Goal: Task Accomplishment & Management: Manage account settings

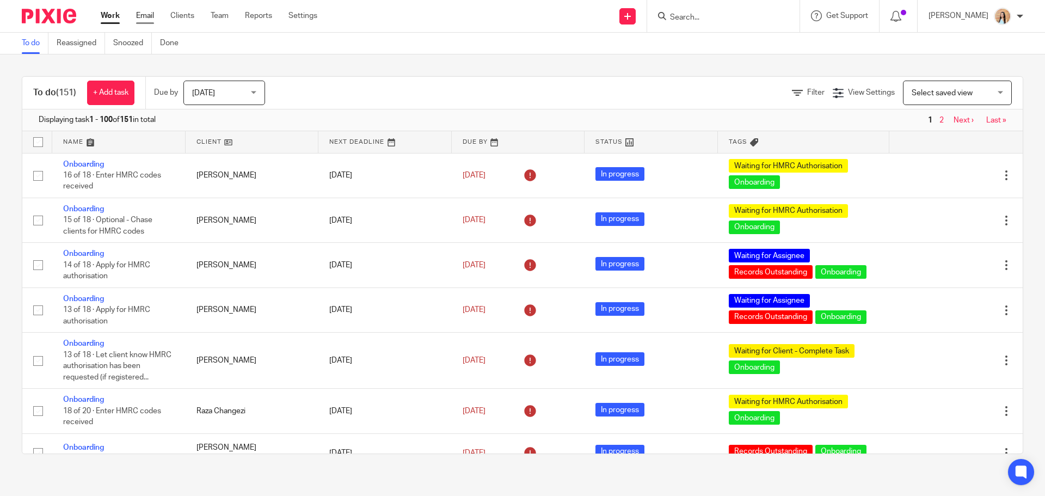
click at [150, 14] on link "Email" at bounding box center [145, 15] width 18 height 11
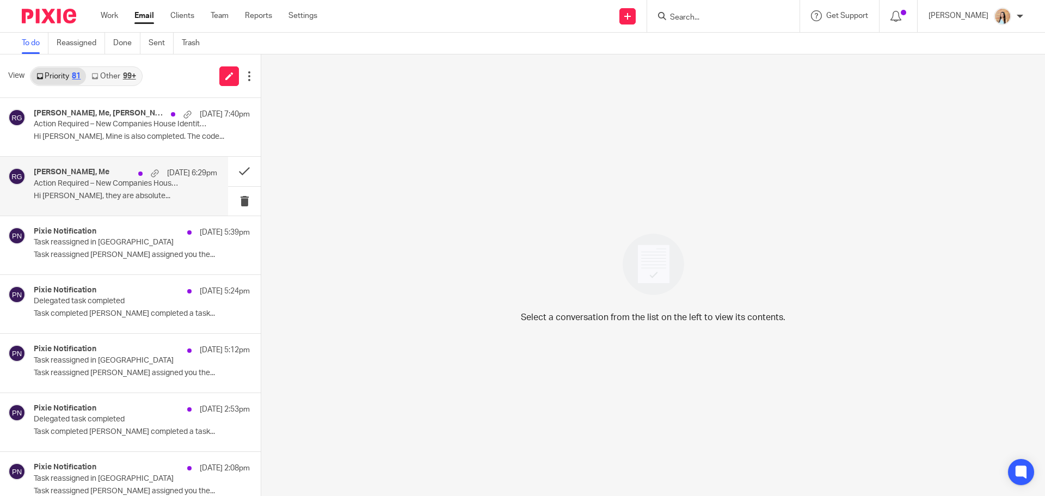
click at [63, 189] on div "[PERSON_NAME], Me [DATE] 6:29pm Action Required – New Companies House Identity …" at bounding box center [125, 186] width 183 height 36
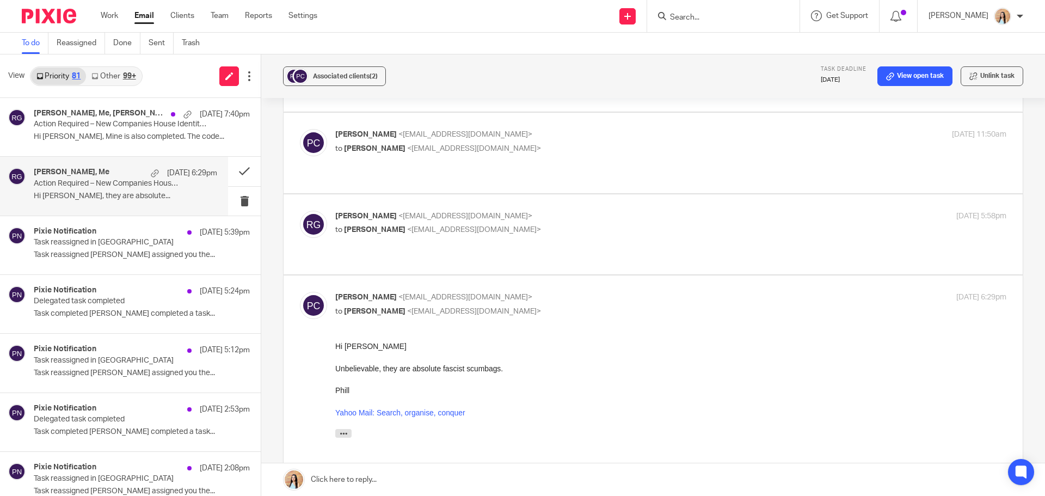
scroll to position [109, 0]
click at [238, 167] on button at bounding box center [244, 171] width 33 height 29
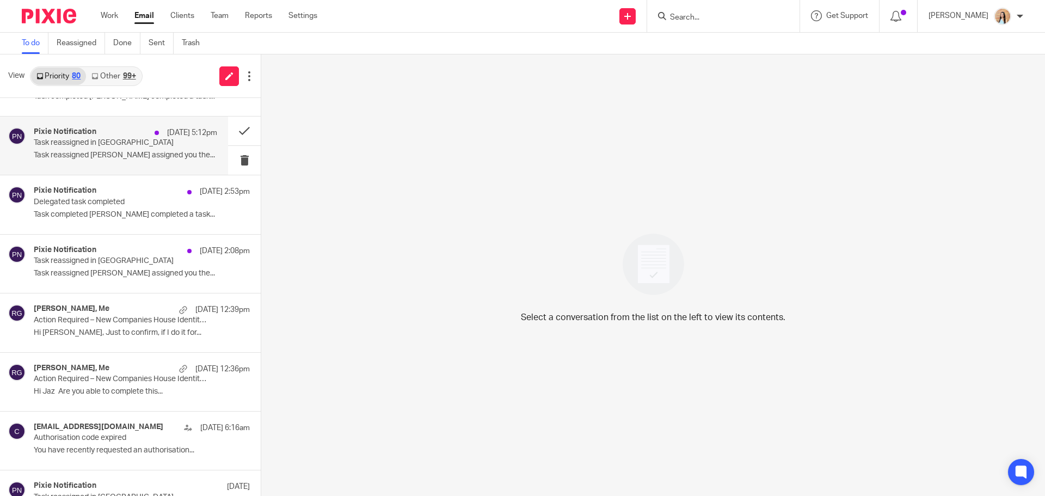
scroll to position [54, 0]
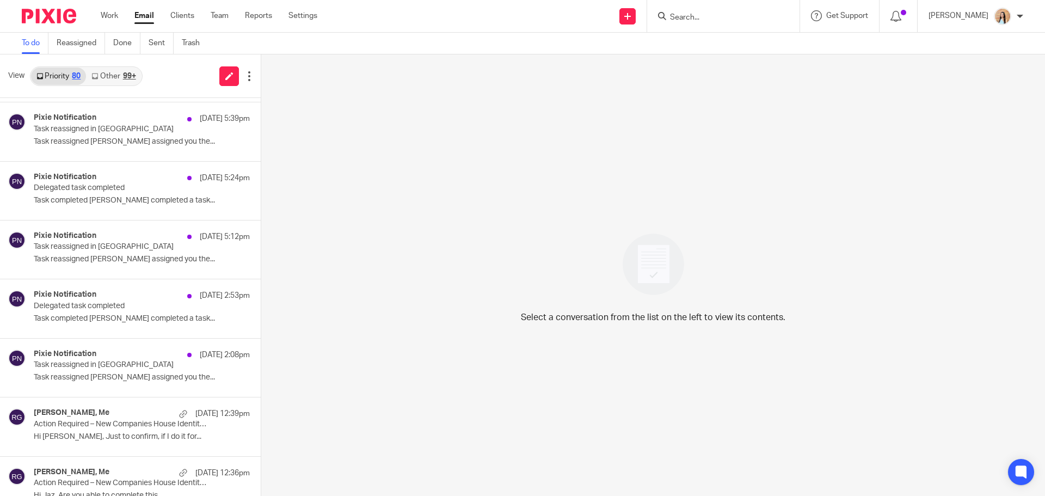
click at [750, 20] on input "Search" at bounding box center [718, 18] width 98 height 10
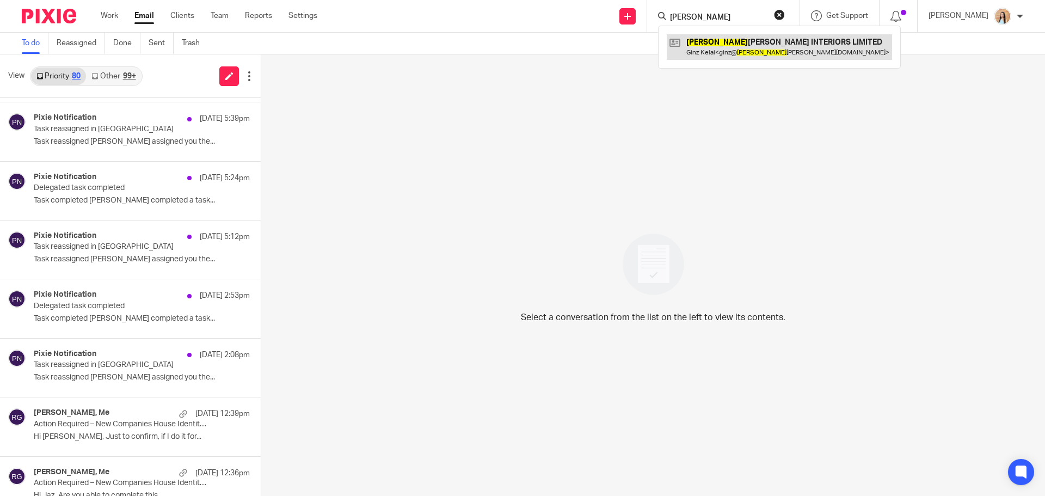
type input "gigi"
click at [756, 46] on link at bounding box center [779, 46] width 225 height 25
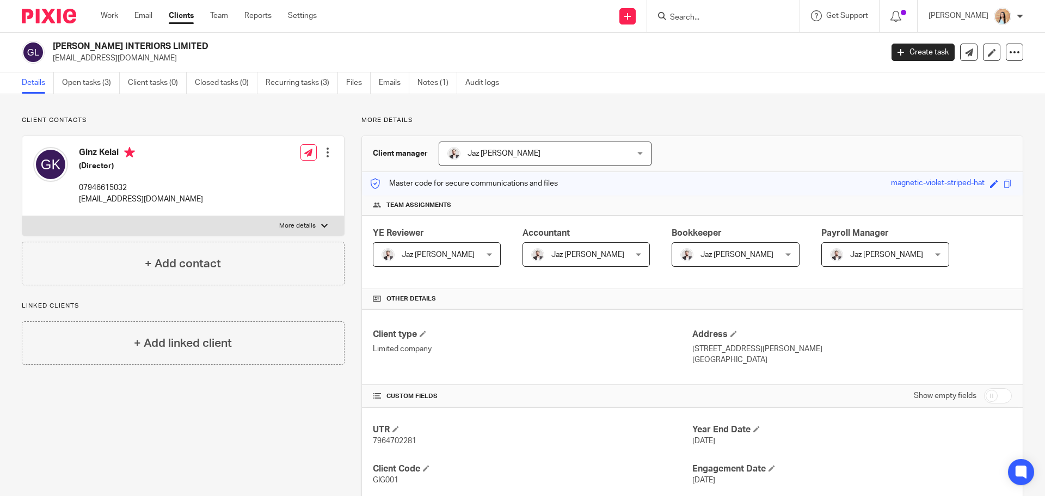
click at [325, 226] on label "More details" at bounding box center [183, 226] width 322 height 20
click at [22, 216] on input "More details" at bounding box center [22, 215] width 1 height 1
checkbox input "true"
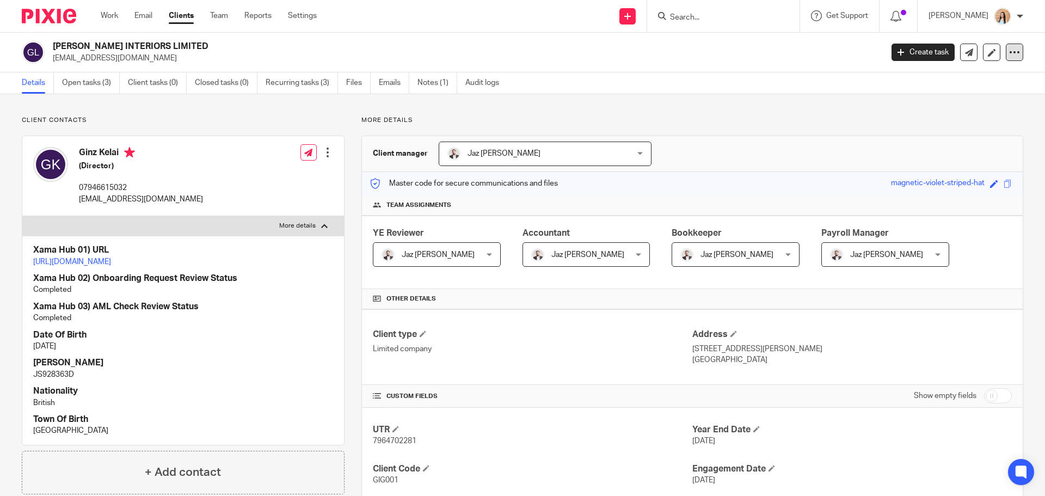
click at [1011, 54] on icon at bounding box center [1014, 52] width 11 height 11
click at [972, 76] on link "Update from Companies House" at bounding box center [946, 80] width 120 height 16
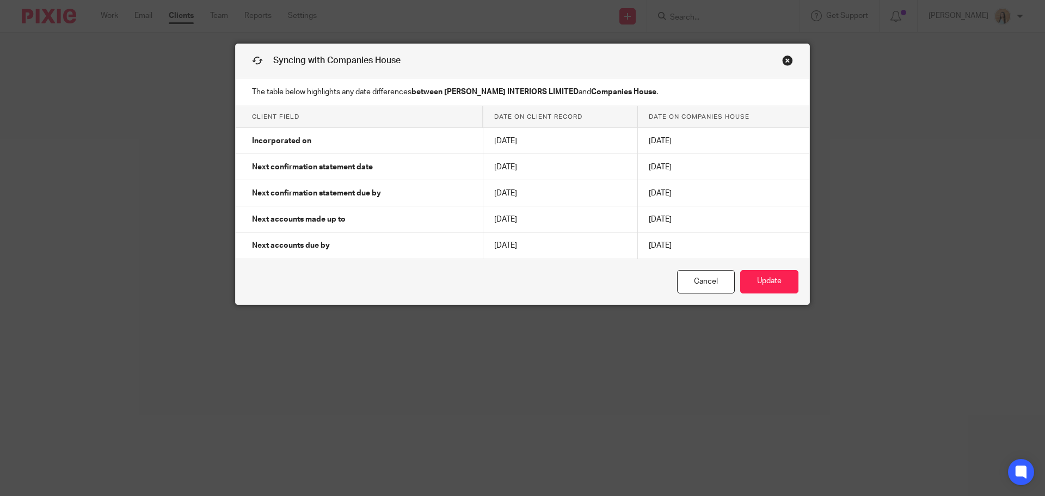
click at [784, 61] on link "Close this dialog window" at bounding box center [787, 62] width 11 height 15
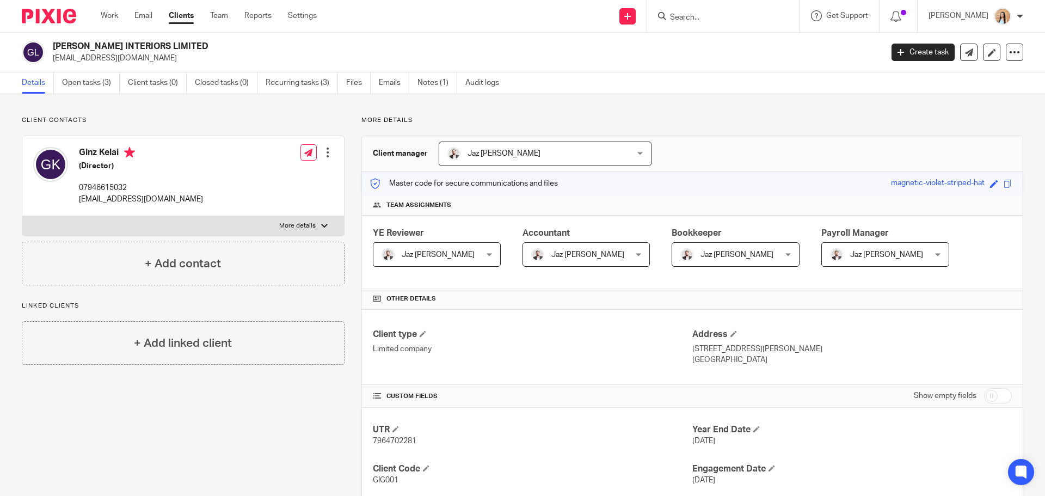
click at [90, 84] on link "Open tasks (3)" at bounding box center [91, 82] width 58 height 21
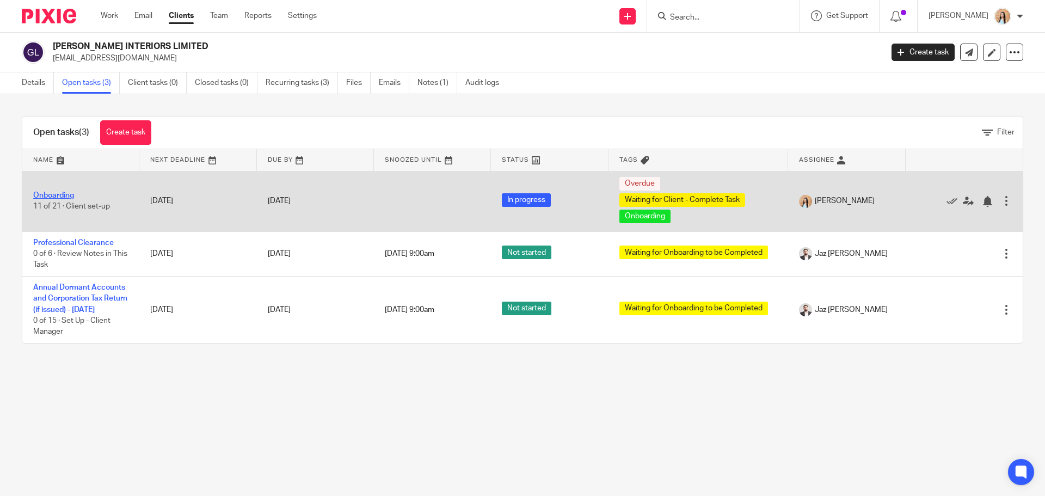
click at [67, 194] on link "Onboarding" at bounding box center [53, 196] width 41 height 8
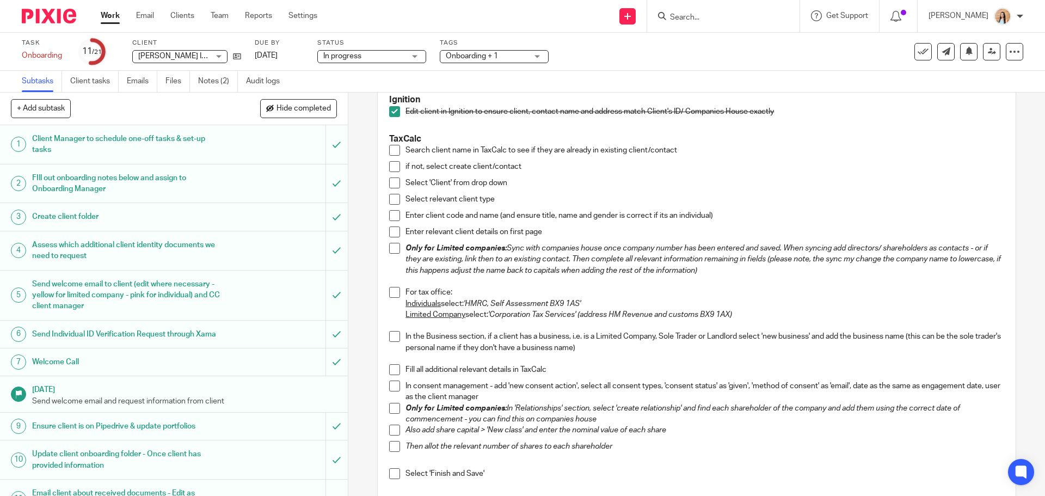
scroll to position [435, 0]
click at [390, 153] on span at bounding box center [394, 149] width 11 height 11
click at [392, 165] on span at bounding box center [394, 165] width 11 height 11
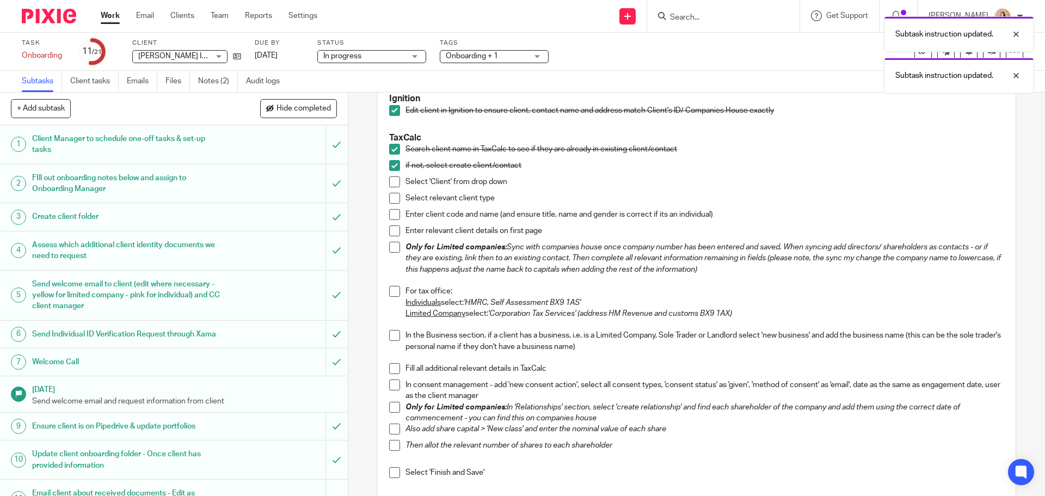
click at [391, 177] on span at bounding box center [394, 181] width 11 height 11
click at [389, 200] on span at bounding box center [394, 198] width 11 height 11
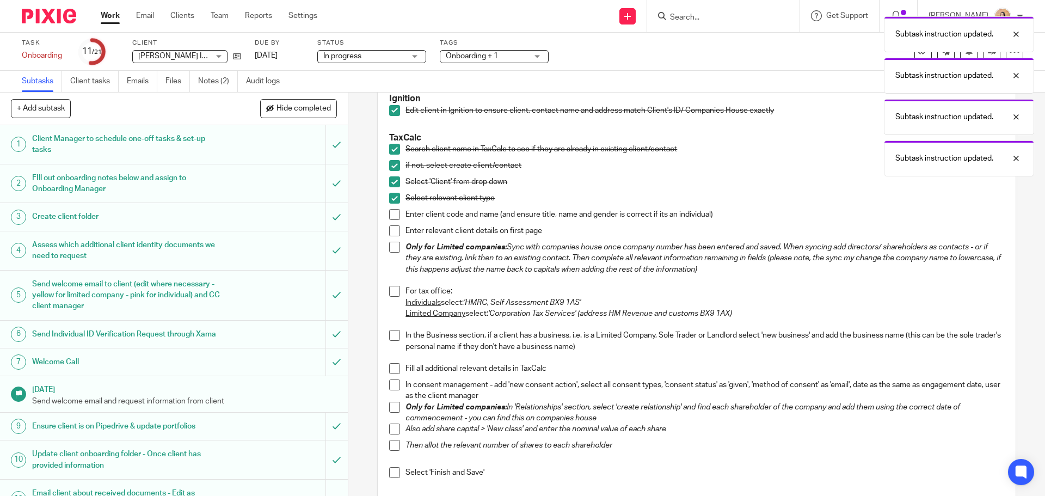
click at [394, 214] on span at bounding box center [394, 214] width 11 height 11
click at [394, 236] on span at bounding box center [394, 230] width 11 height 11
click at [392, 251] on span at bounding box center [394, 247] width 11 height 11
click at [392, 293] on span at bounding box center [394, 291] width 11 height 11
click at [389, 337] on span at bounding box center [394, 335] width 11 height 11
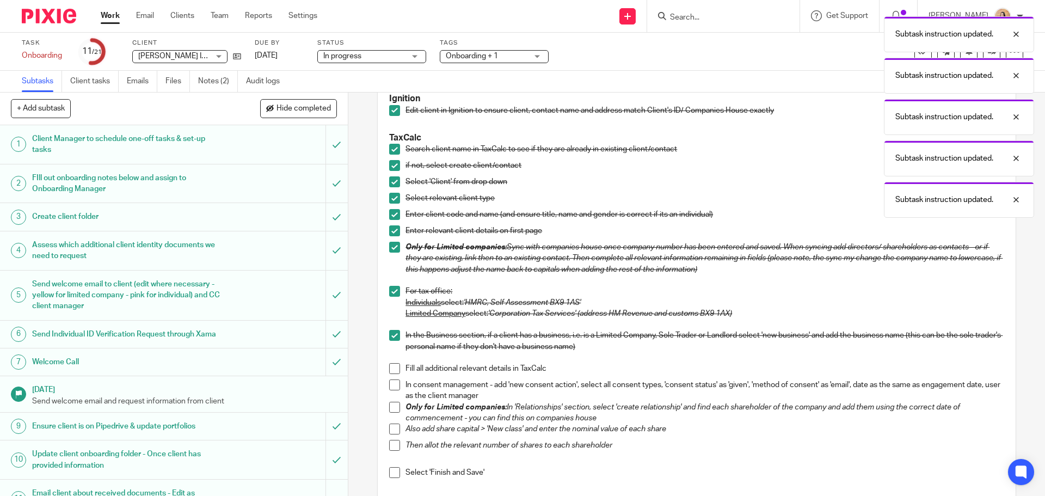
click at [390, 369] on span at bounding box center [394, 368] width 11 height 11
click at [391, 385] on span at bounding box center [394, 384] width 11 height 11
click at [389, 409] on span at bounding box center [394, 407] width 11 height 11
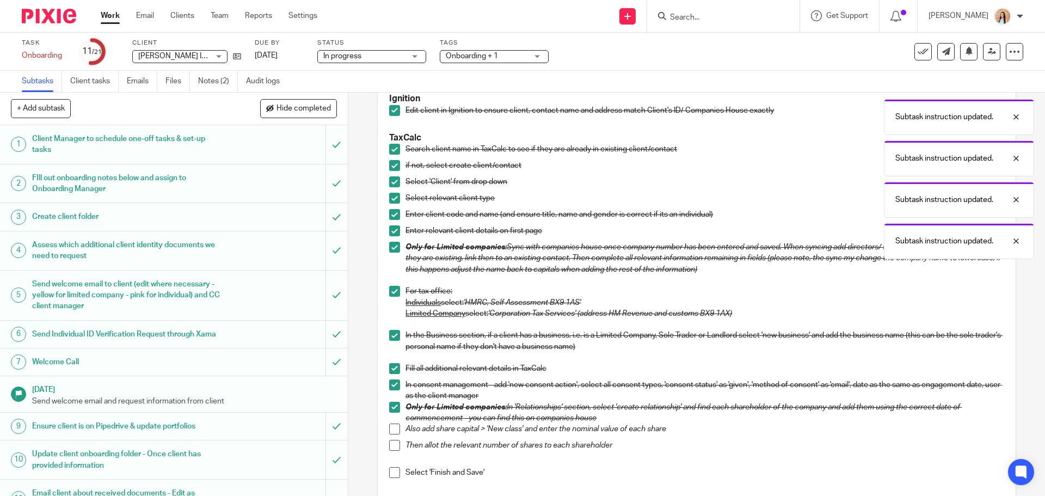
click at [391, 450] on span at bounding box center [394, 445] width 11 height 11
click at [389, 477] on span at bounding box center [394, 472] width 11 height 11
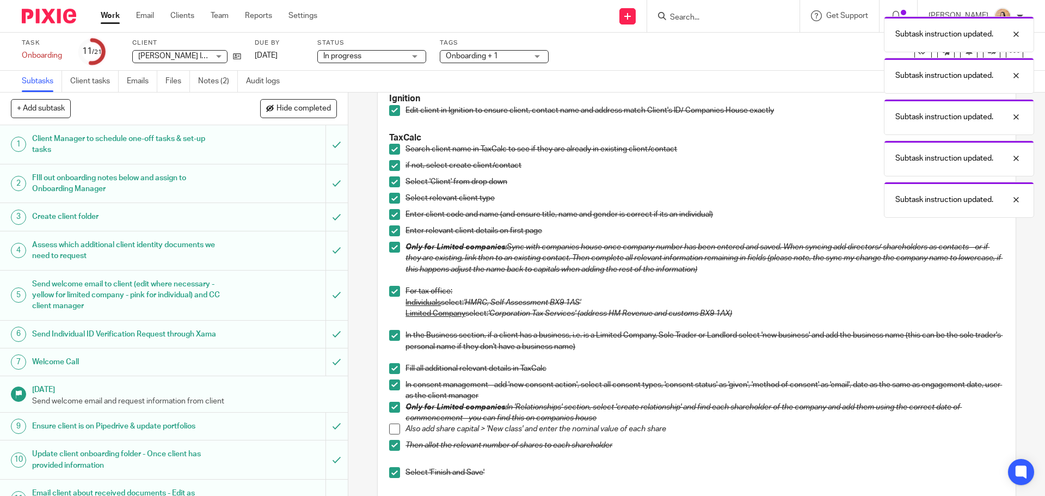
click at [389, 430] on span at bounding box center [394, 428] width 11 height 11
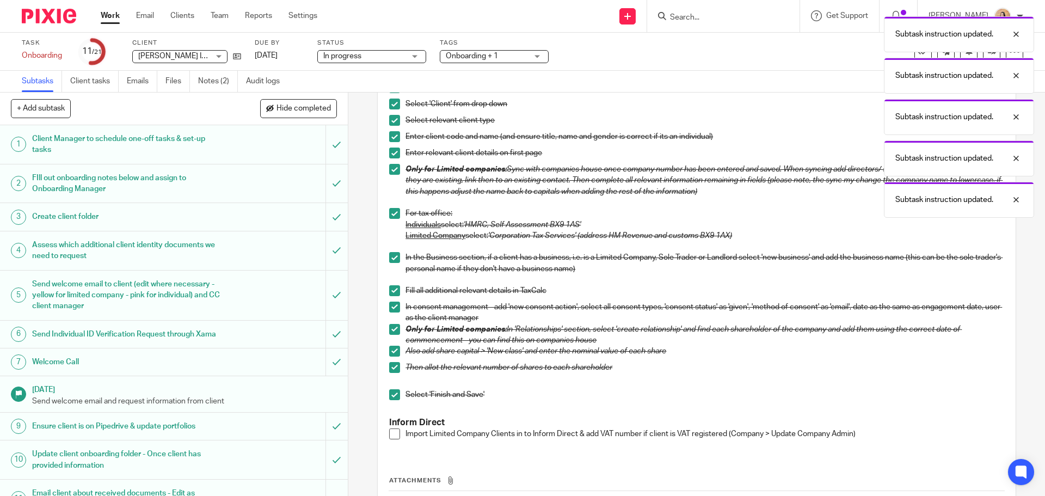
scroll to position [603, 0]
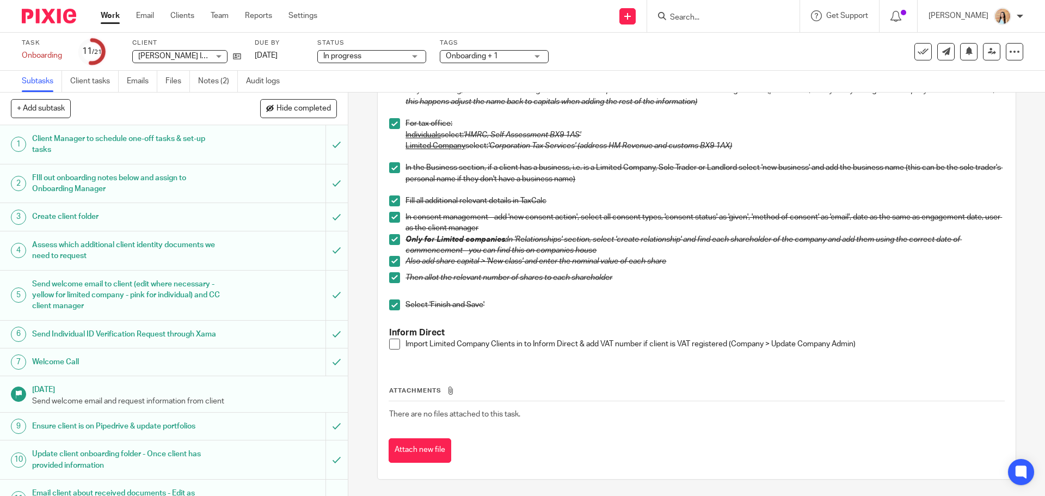
click at [389, 344] on span at bounding box center [394, 343] width 11 height 11
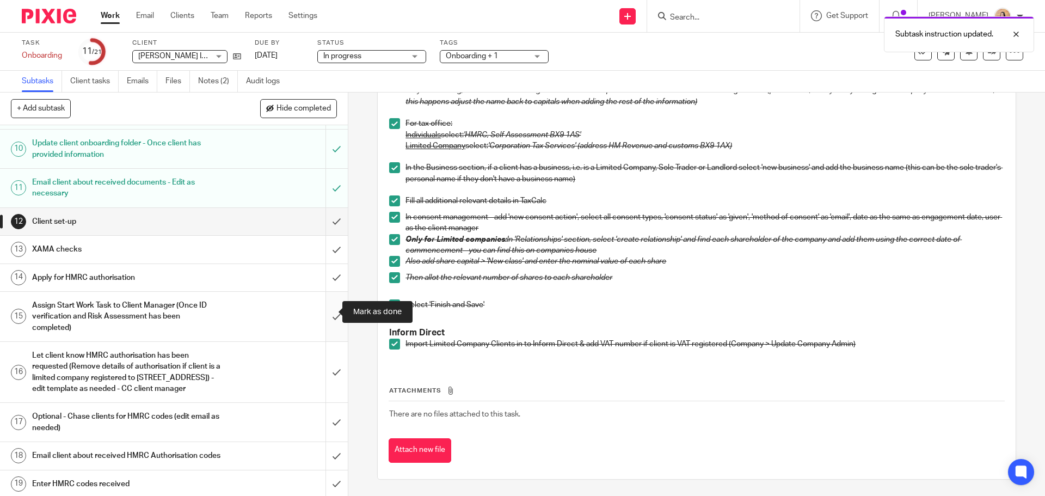
scroll to position [326, 0]
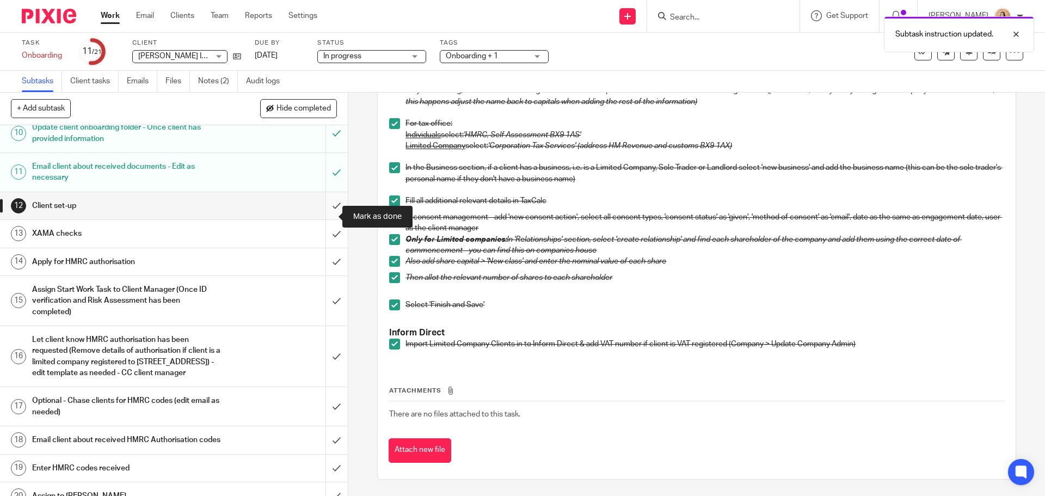
click at [323, 214] on input "submit" at bounding box center [174, 205] width 348 height 27
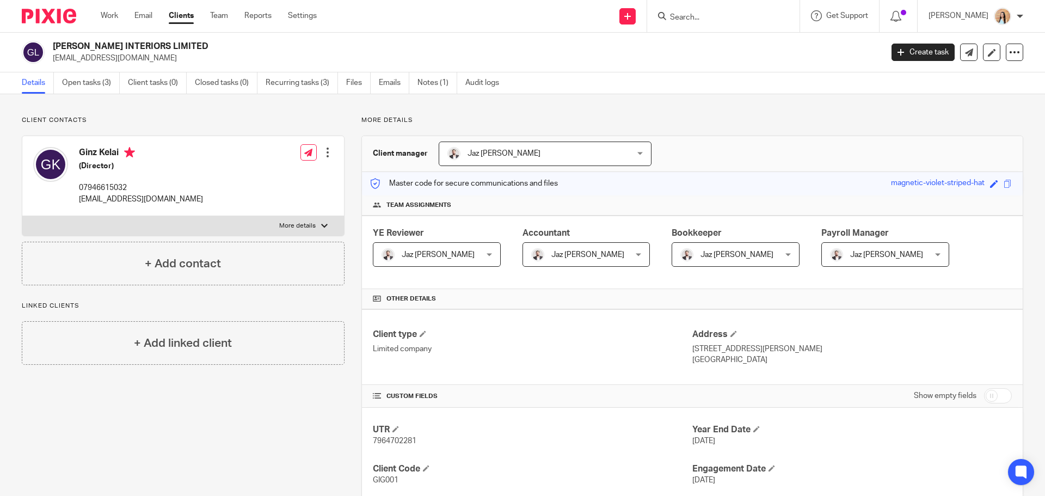
click at [81, 41] on h2 "[PERSON_NAME] INTERIORS LIMITED" at bounding box center [382, 46] width 658 height 11
copy div "[PERSON_NAME] INTERIORS LIMITED"
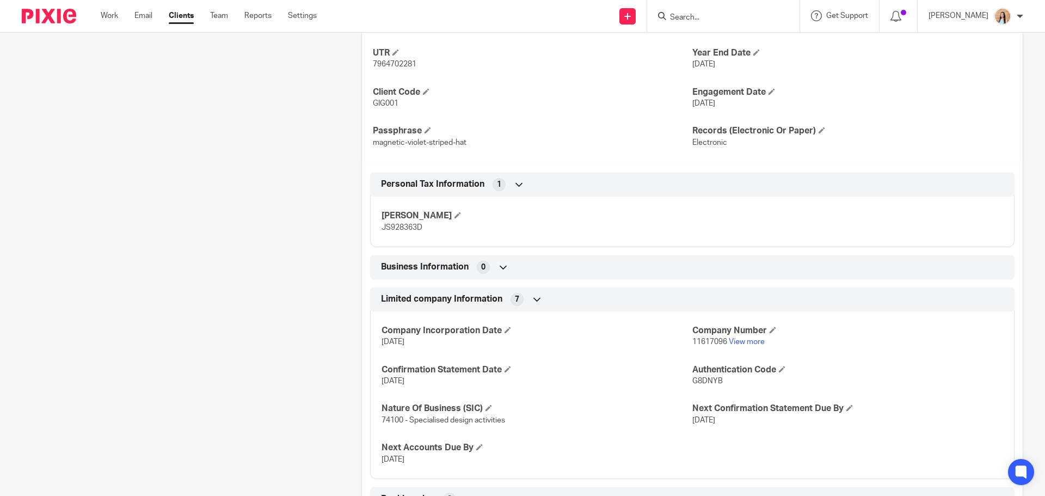
scroll to position [435, 0]
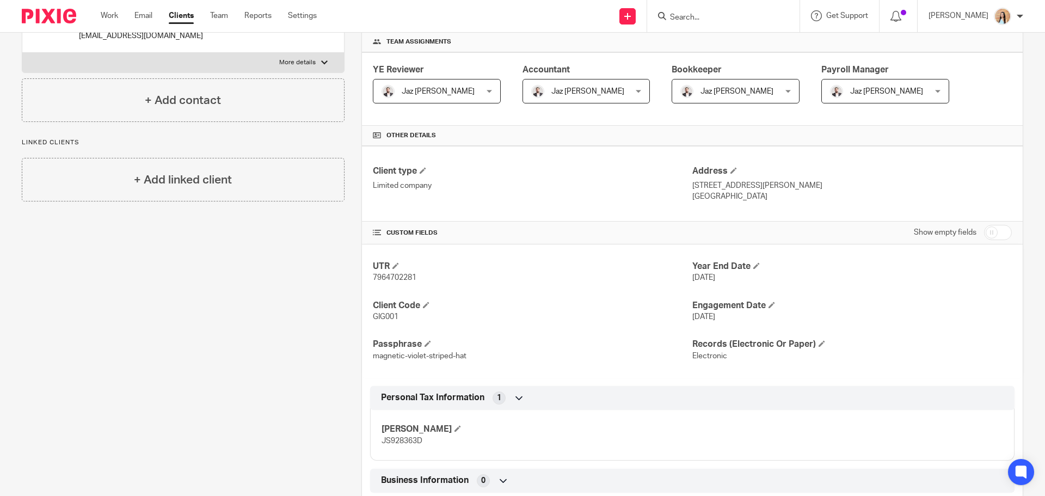
click at [186, 314] on div "Client contacts Ginz Kelai (Director) 07946615032 ginz@gigikay.com Edit contact…" at bounding box center [175, 359] width 340 height 812
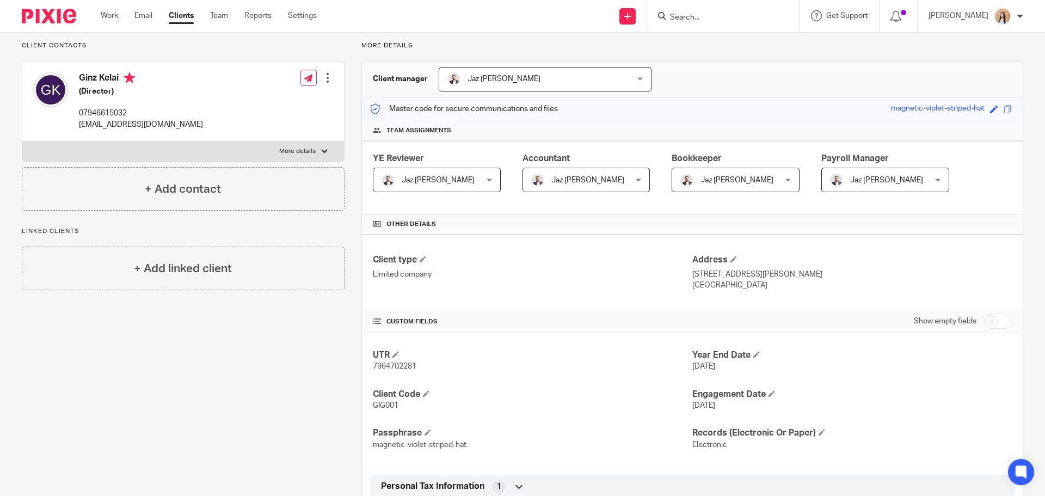
scroll to position [54, 0]
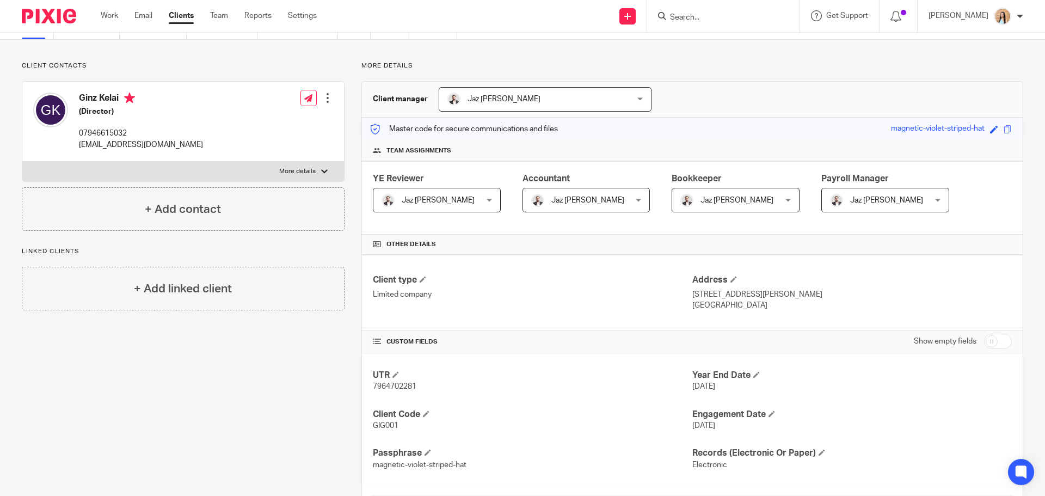
click at [107, 133] on p "07946615032" at bounding box center [141, 133] width 124 height 11
copy div "07946615032"
click at [129, 147] on p "[EMAIL_ADDRESS][DOMAIN_NAME]" at bounding box center [141, 144] width 124 height 11
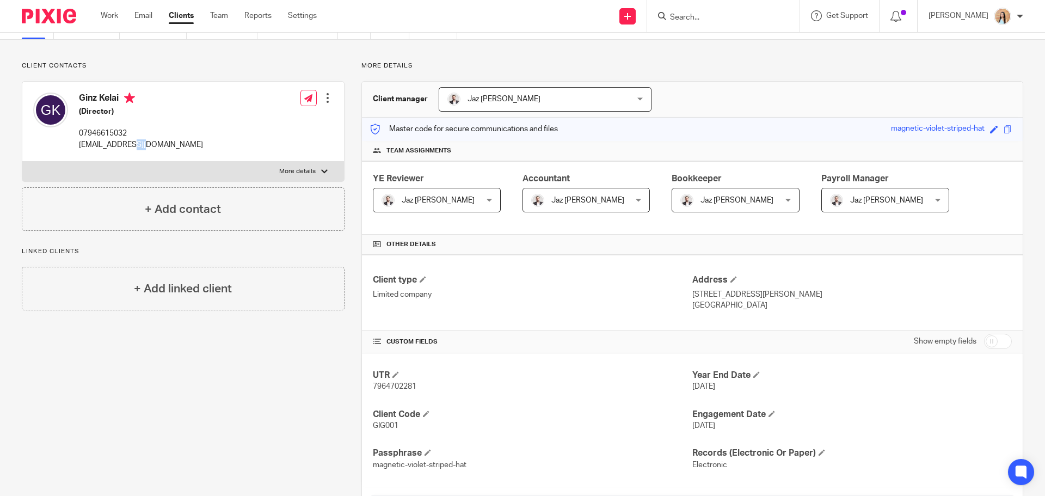
click at [129, 147] on p "[EMAIL_ADDRESS][DOMAIN_NAME]" at bounding box center [141, 144] width 124 height 11
copy div "[EMAIL_ADDRESS][DOMAIN_NAME]"
click at [183, 393] on div "Client contacts Ginz Kelai (Director) 07946615032 ginz@gigikay.com Edit contact…" at bounding box center [175, 467] width 340 height 812
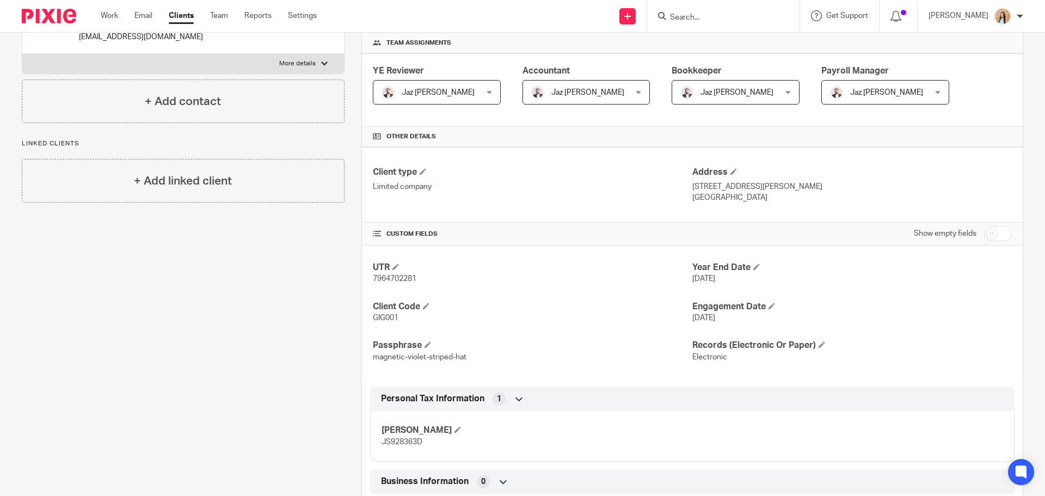
scroll to position [163, 0]
click at [271, 360] on div "Client contacts Ginz Kelai (Director) 07946615032 ginz@gigikay.com Edit contact…" at bounding box center [175, 359] width 340 height 812
click at [202, 286] on div "Client contacts Ginz Kelai (Director) 07946615032 ginz@gigikay.com Edit contact…" at bounding box center [175, 359] width 340 height 812
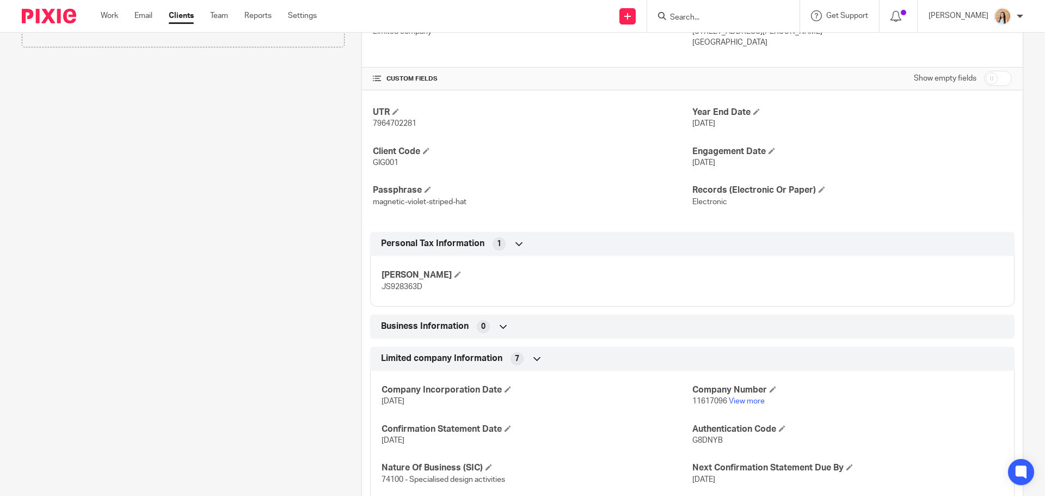
scroll to position [454, 0]
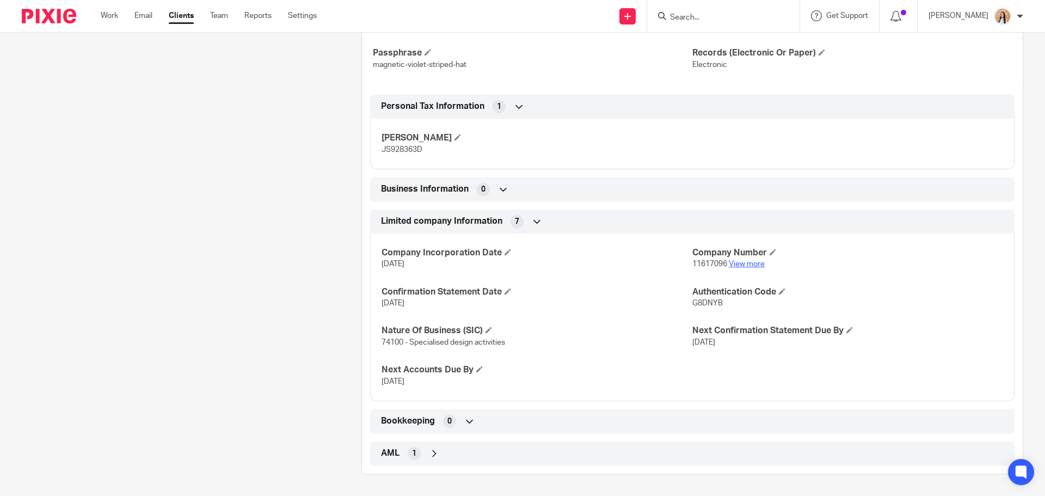
click at [733, 264] on link "View more" at bounding box center [747, 264] width 36 height 8
click at [701, 254] on h4 "Company Number" at bounding box center [847, 252] width 311 height 11
click at [698, 261] on span "11617096" at bounding box center [709, 264] width 35 height 8
copy p "11617096"
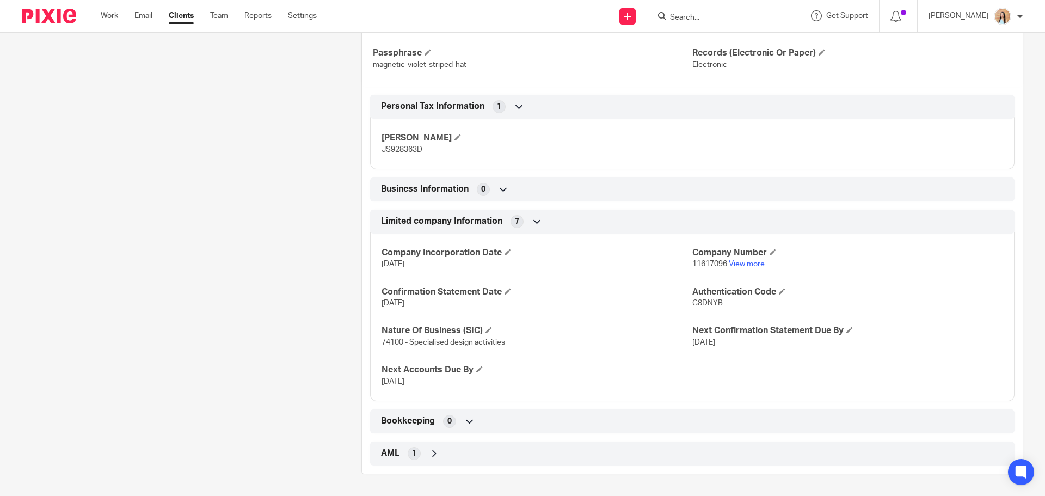
click at [697, 304] on span "G8DNYB" at bounding box center [707, 303] width 30 height 8
copy span "G8DNYB"
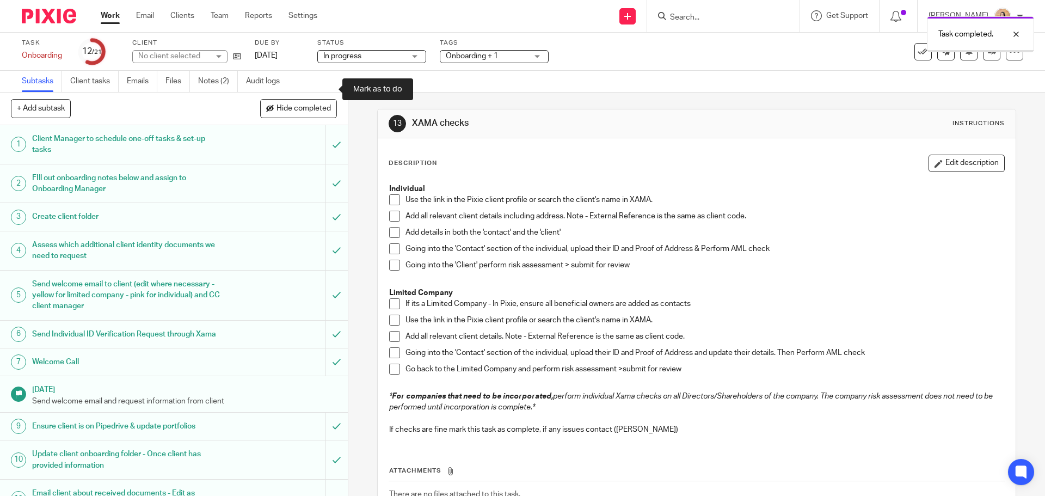
scroll to position [218, 0]
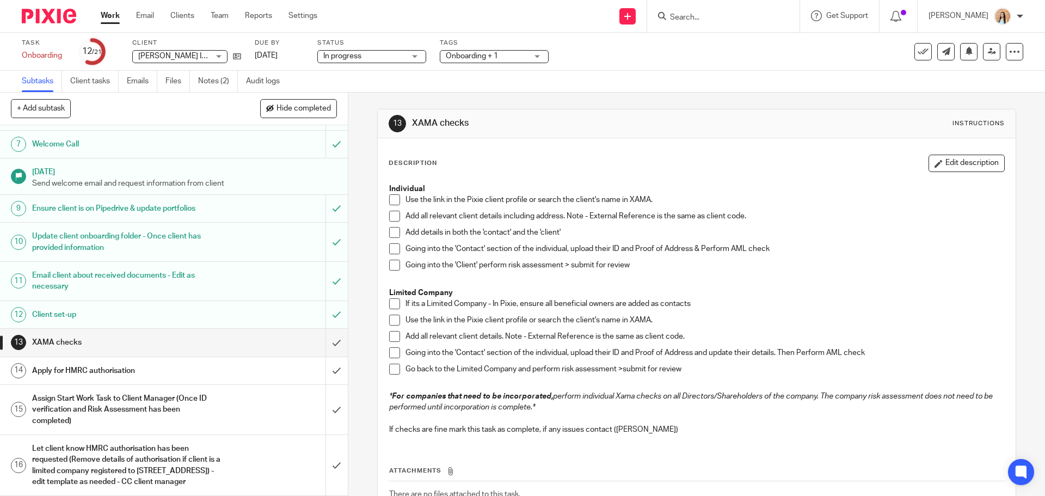
click at [356, 224] on div "13 XAMA checks Instructions Description Edit description Individual Use the lin…" at bounding box center [696, 293] width 696 height 403
click at [358, 229] on div "13 XAMA checks Instructions Description Edit description Individual Use the lin…" at bounding box center [696, 293] width 696 height 403
click at [357, 181] on div "13 XAMA checks Instructions Description Edit description Individual Use the lin…" at bounding box center [696, 293] width 696 height 403
click at [360, 181] on div "13 XAMA checks Instructions Description Edit description Individual Use the lin…" at bounding box center [696, 293] width 696 height 403
